Goal: Navigation & Orientation: Find specific page/section

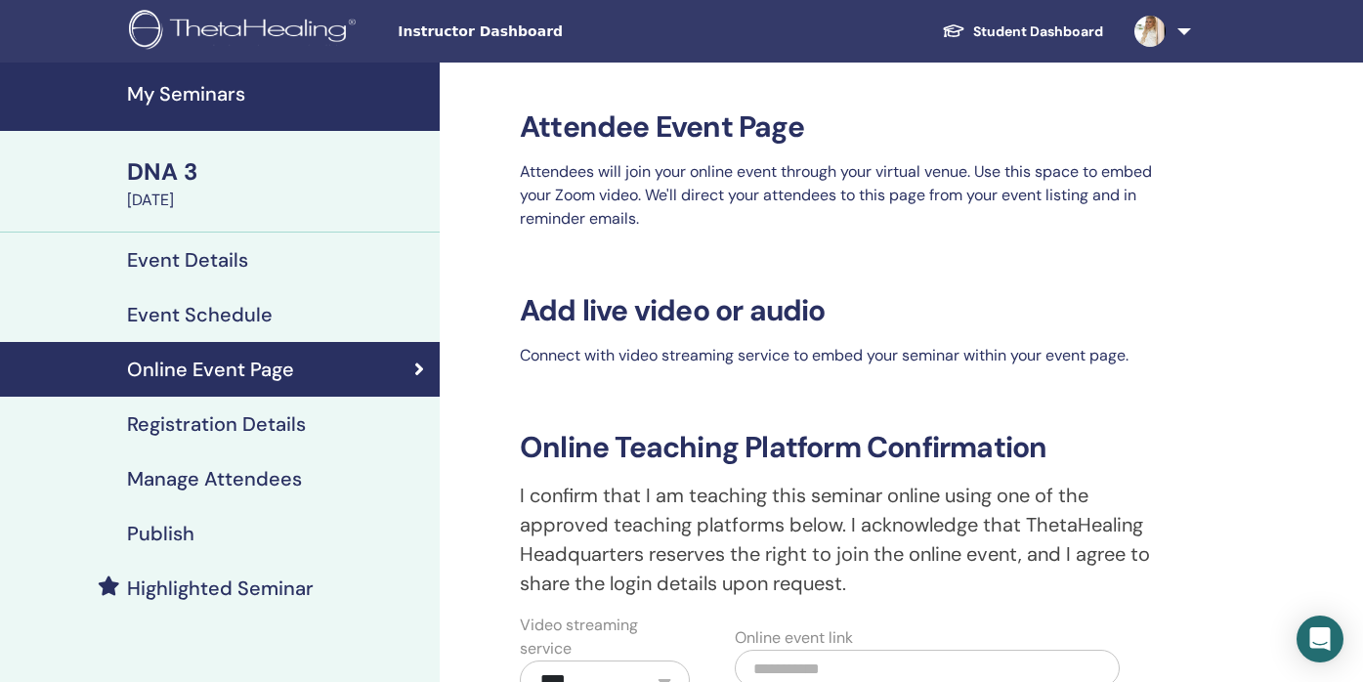
click at [186, 104] on h4 "My Seminars" at bounding box center [277, 93] width 301 height 23
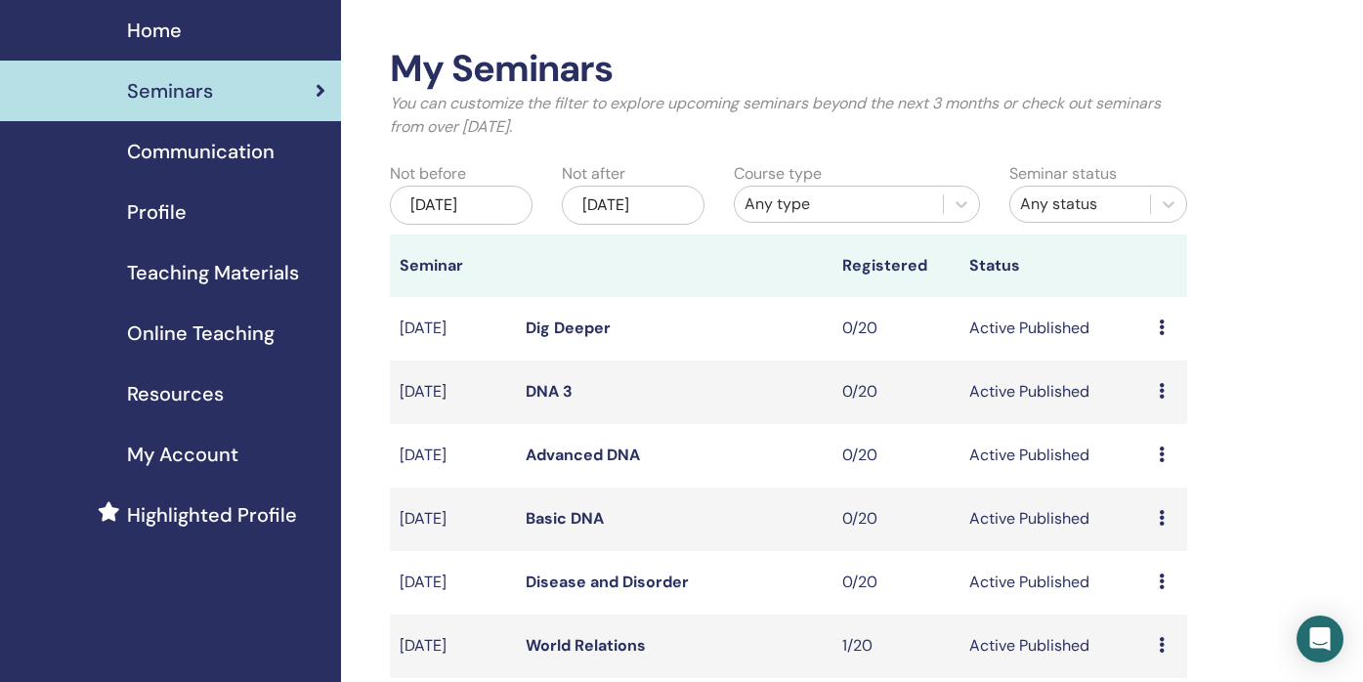
scroll to position [68, 0]
